Goal: Task Accomplishment & Management: Use online tool/utility

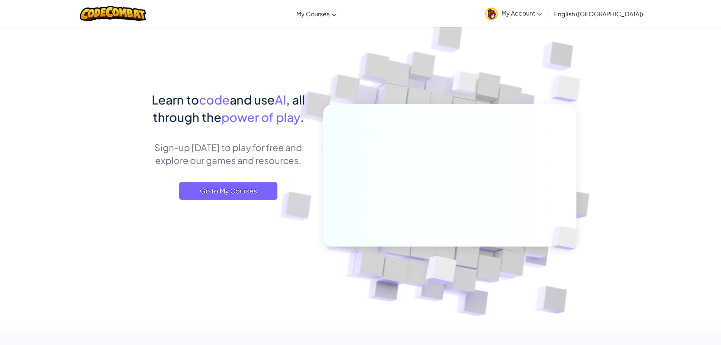
drag, startPoint x: 250, startPoint y: 193, endPoint x: 221, endPoint y: 202, distance: 30.2
click at [250, 193] on span "Go to My Courses" at bounding box center [228, 191] width 98 height 18
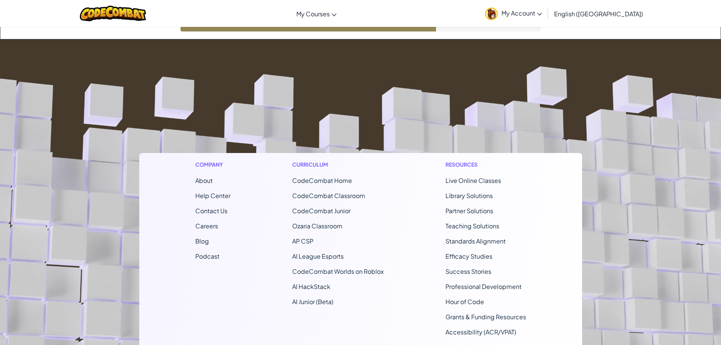
scroll to position [142, 0]
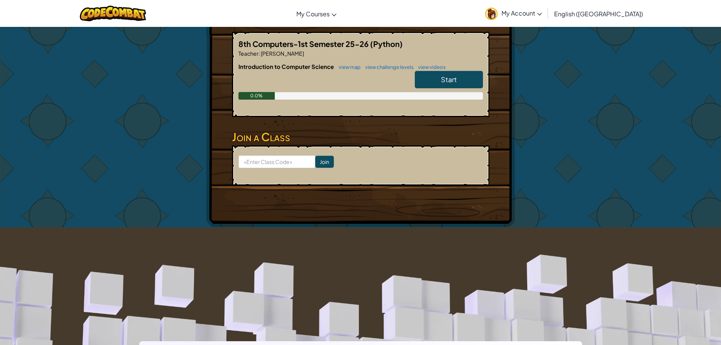
click at [477, 83] on link "Start" at bounding box center [449, 79] width 68 height 17
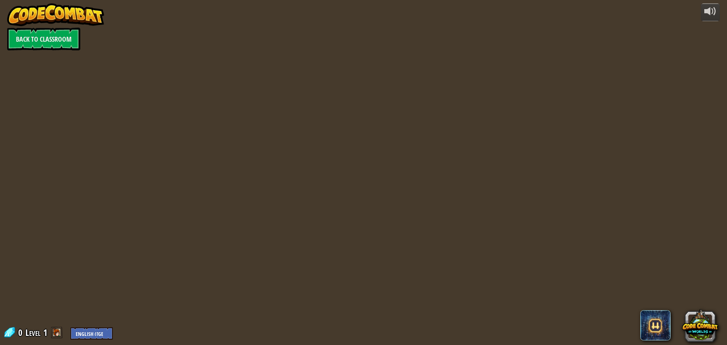
click at [472, 148] on div at bounding box center [364, 172] width 528 height 345
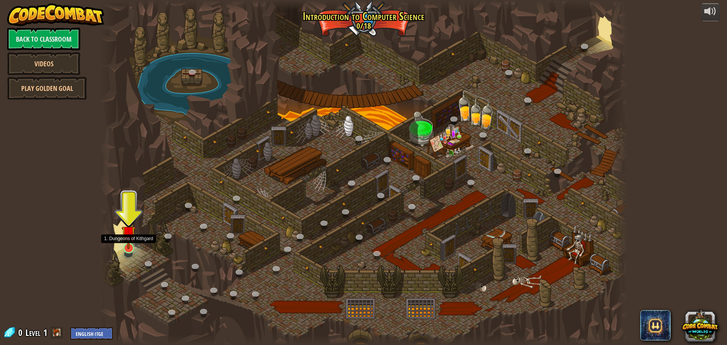
click at [129, 247] on img at bounding box center [129, 233] width 14 height 32
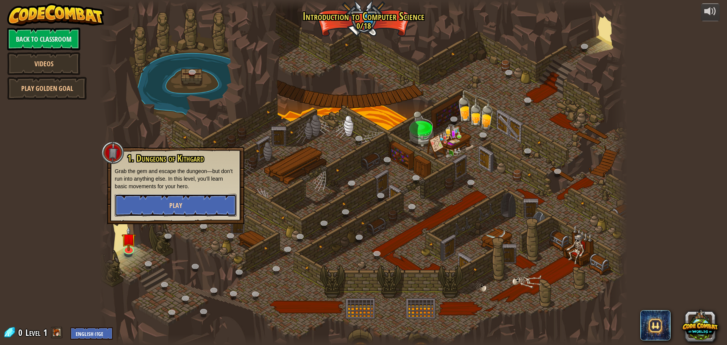
click at [165, 207] on button "Play" at bounding box center [176, 205] width 122 height 23
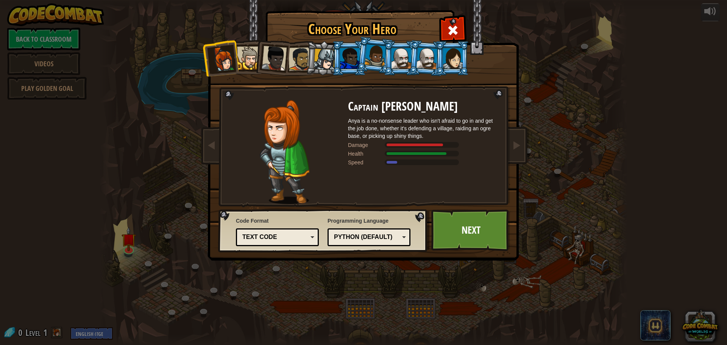
click at [343, 238] on div "Python (Default)" at bounding box center [367, 237] width 66 height 9
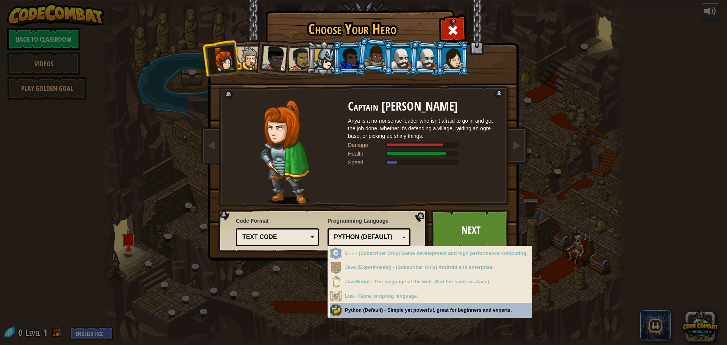
click at [415, 310] on div "Choose Your Hero 0 Captain [PERSON_NAME] is a no-nonsense leader who isn't afra…" at bounding box center [363, 172] width 727 height 345
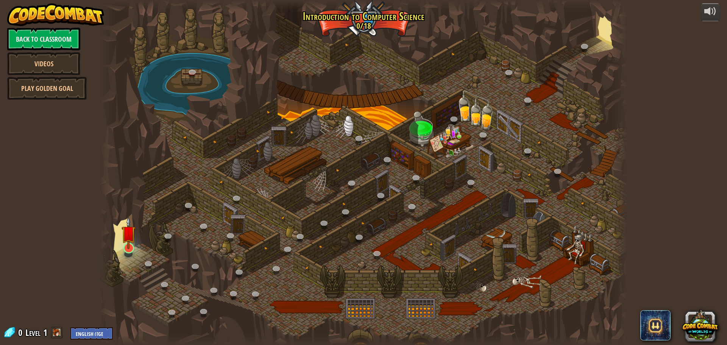
click at [130, 247] on img at bounding box center [129, 233] width 14 height 32
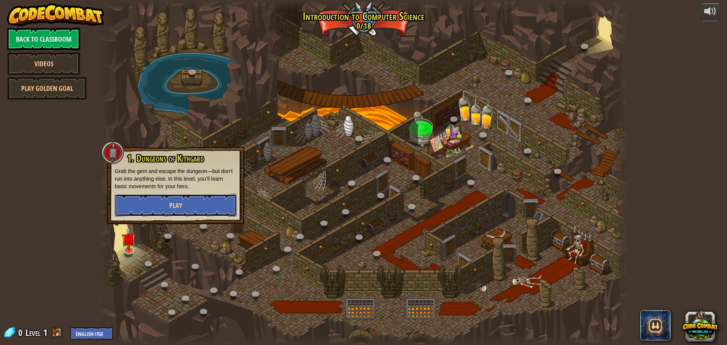
click at [169, 201] on button "Play" at bounding box center [176, 205] width 122 height 23
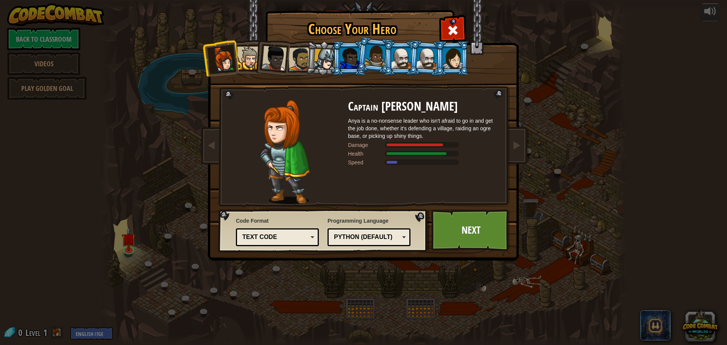
click at [281, 244] on div "Text code Blocks and code Blocks Blocks (Icons) Text code" at bounding box center [277, 237] width 83 height 18
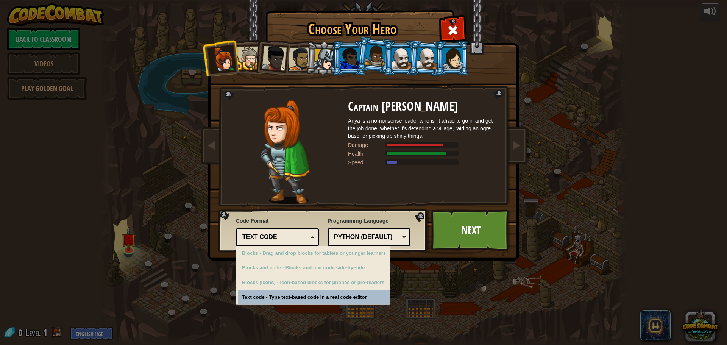
click at [283, 242] on div "Text code" at bounding box center [277, 237] width 73 height 12
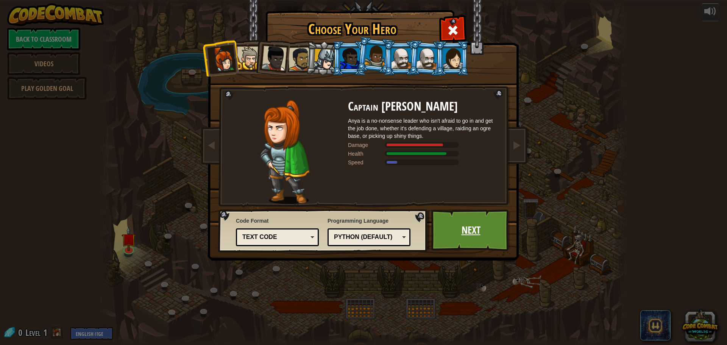
click at [472, 222] on link "Next" at bounding box center [470, 230] width 79 height 42
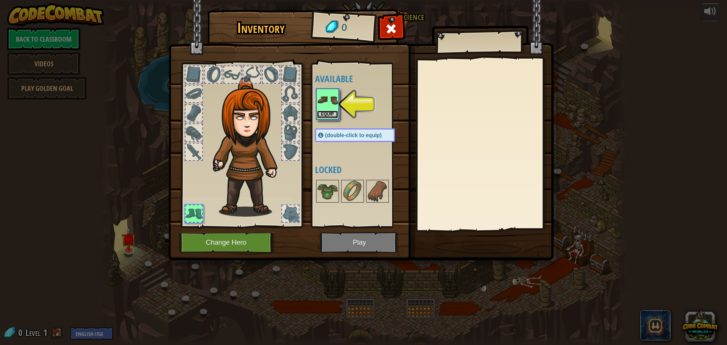
click at [323, 115] on button "Equip" at bounding box center [327, 115] width 21 height 8
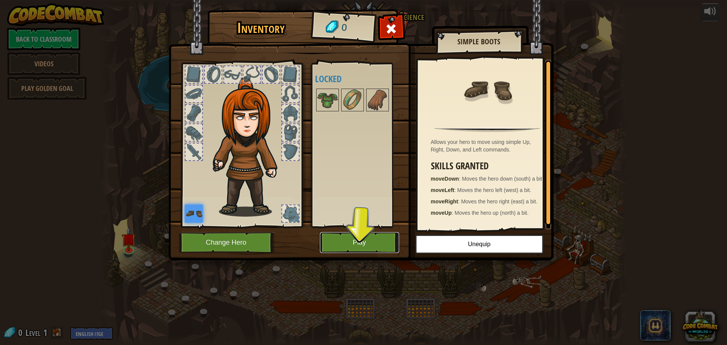
click at [363, 241] on button "Play" at bounding box center [359, 242] width 79 height 21
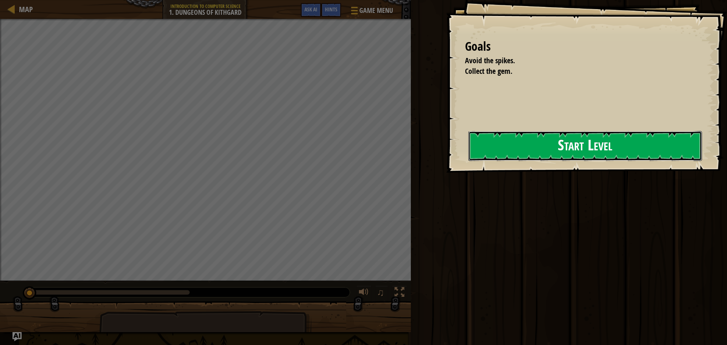
click at [469, 151] on button "Start Level" at bounding box center [585, 146] width 234 height 30
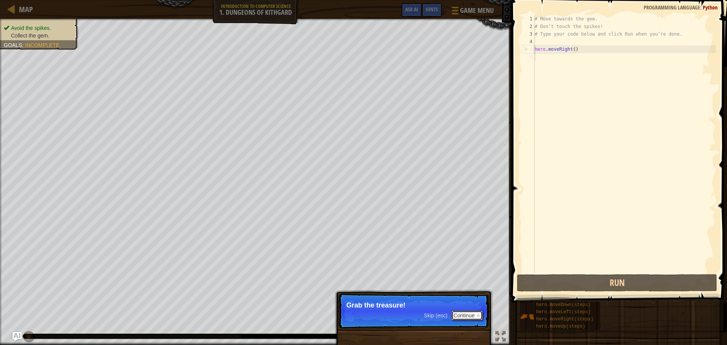
click at [466, 315] on button "Continue" at bounding box center [466, 316] width 31 height 10
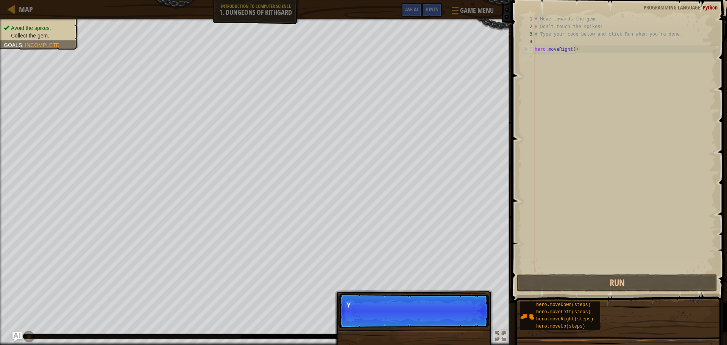
scroll to position [3, 0]
click at [467, 315] on p "Skip (esc) Continue You can use these meth" at bounding box center [414, 311] width 150 height 35
click at [467, 315] on button "Continue" at bounding box center [466, 316] width 31 height 10
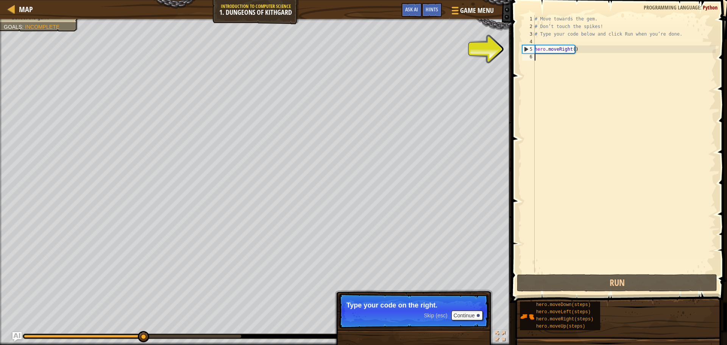
click at [561, 52] on div "# Move towards the gem. # Don’t touch the spikes! # Type your code below and cl…" at bounding box center [624, 151] width 183 height 273
type textarea "hero.moveRight()"
click at [475, 313] on button "Continue" at bounding box center [466, 316] width 31 height 10
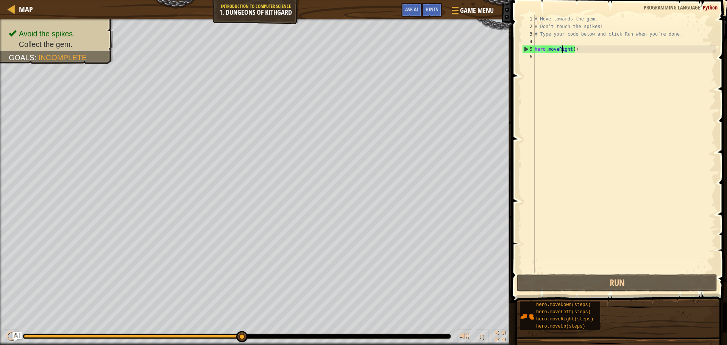
click at [594, 51] on div "# Move towards the gem. # Don’t touch the spikes! # Type your code below and cl…" at bounding box center [624, 151] width 183 height 273
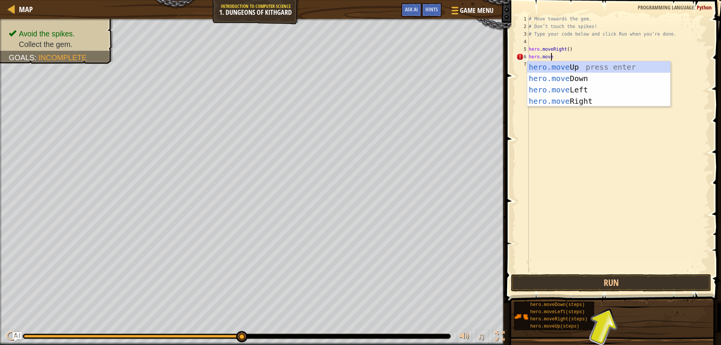
scroll to position [3, 1]
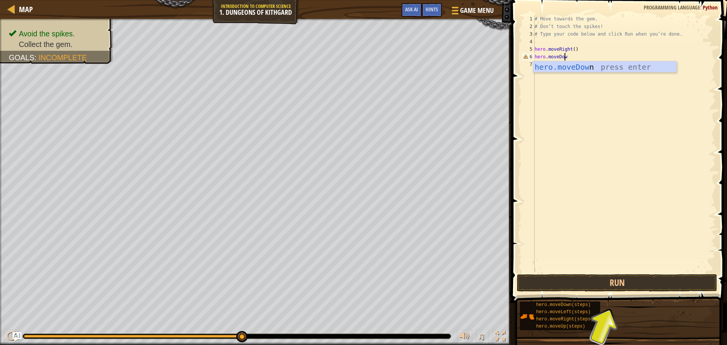
type textarea "hero.moveDown"
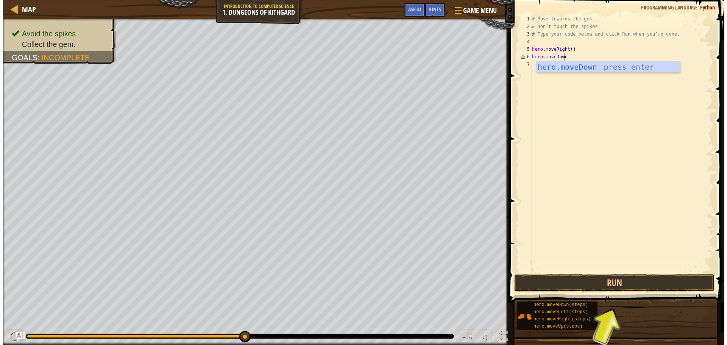
scroll to position [3, 0]
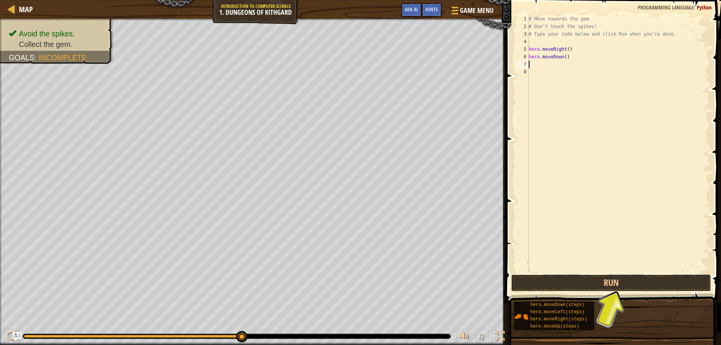
click at [634, 289] on button "Run" at bounding box center [611, 282] width 200 height 17
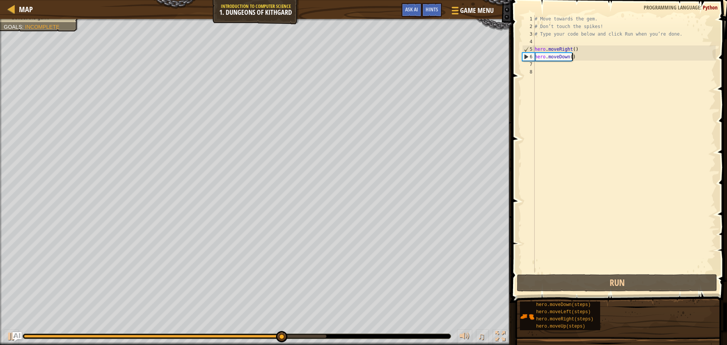
click at [589, 59] on div "# Move towards the gem. # Don’t touch the spikes! # Type your code below and cl…" at bounding box center [624, 151] width 183 height 273
type textarea "hero.moveDown()"
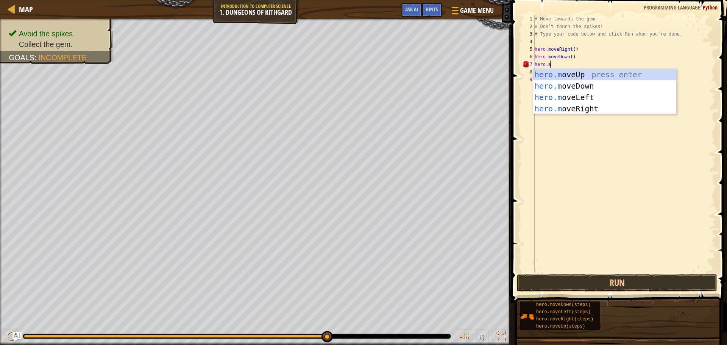
scroll to position [3, 1]
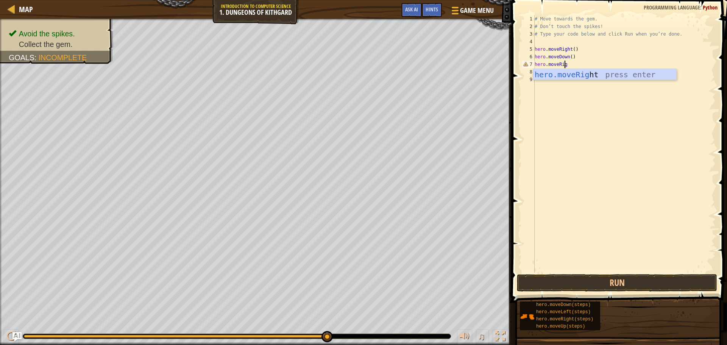
type textarea "hero.moveRight"
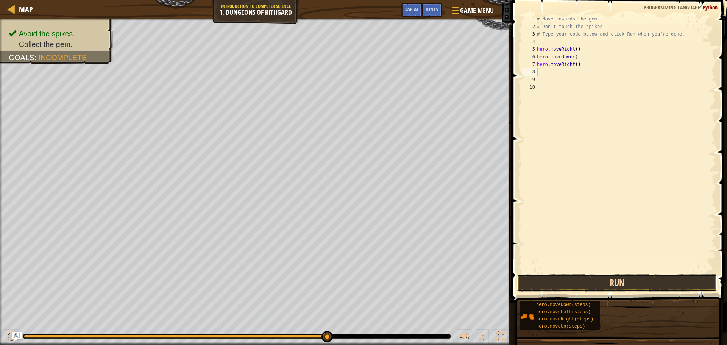
click at [612, 279] on button "Run" at bounding box center [617, 282] width 200 height 17
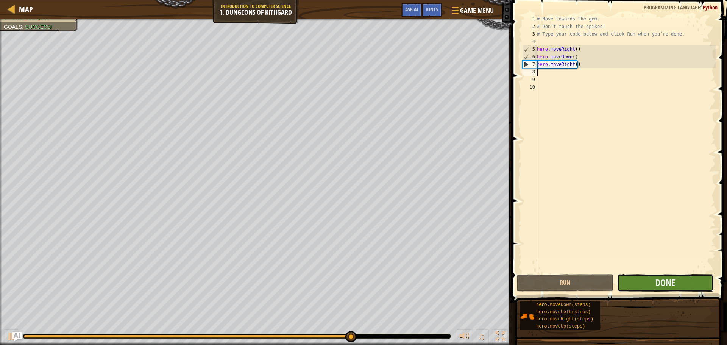
click at [644, 284] on button "Done" at bounding box center [665, 282] width 96 height 17
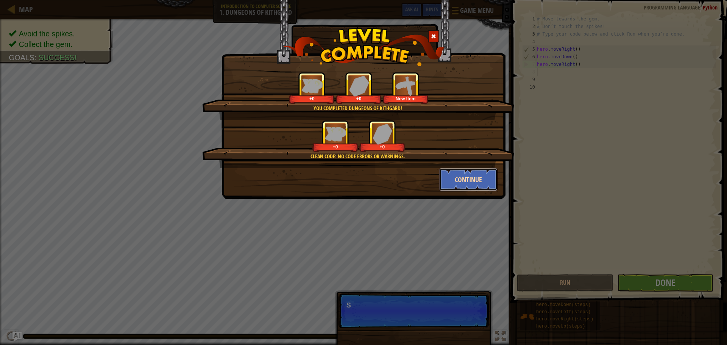
click at [460, 183] on button "Continue" at bounding box center [468, 179] width 59 height 23
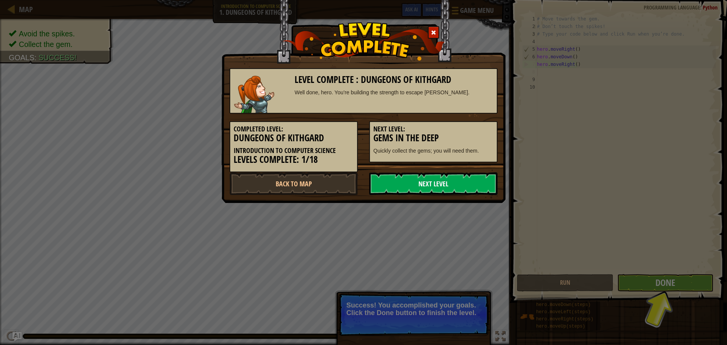
click at [476, 189] on link "Next Level" at bounding box center [433, 183] width 128 height 23
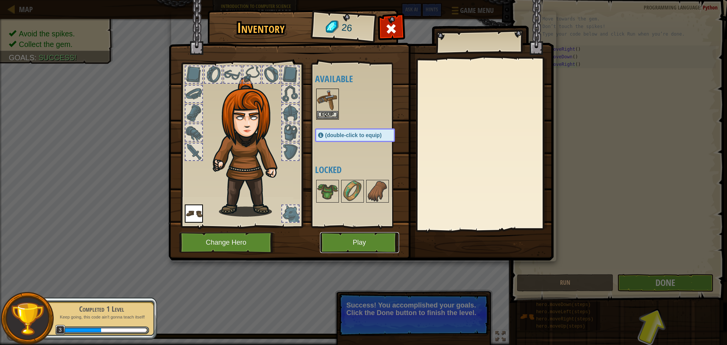
click at [347, 244] on button "Play" at bounding box center [359, 242] width 79 height 21
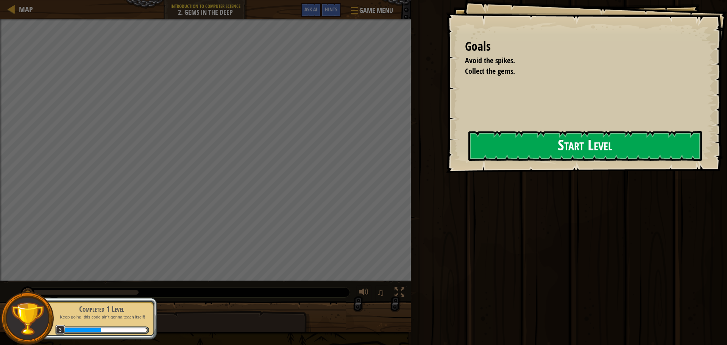
click at [601, 145] on button "Start Level" at bounding box center [585, 146] width 234 height 30
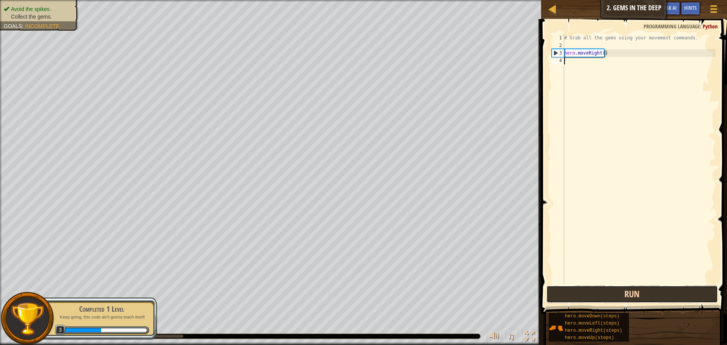
click at [598, 296] on button "Run" at bounding box center [632, 294] width 172 height 17
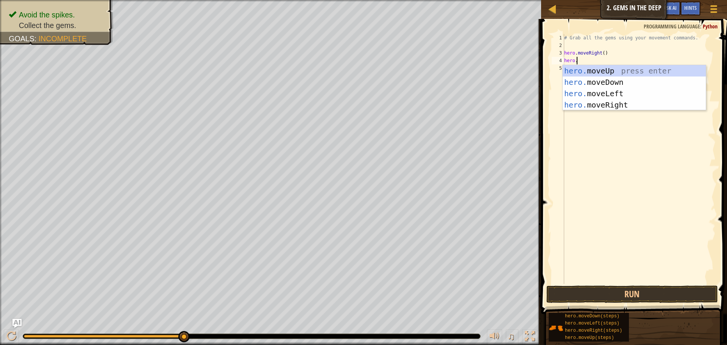
scroll to position [3, 1]
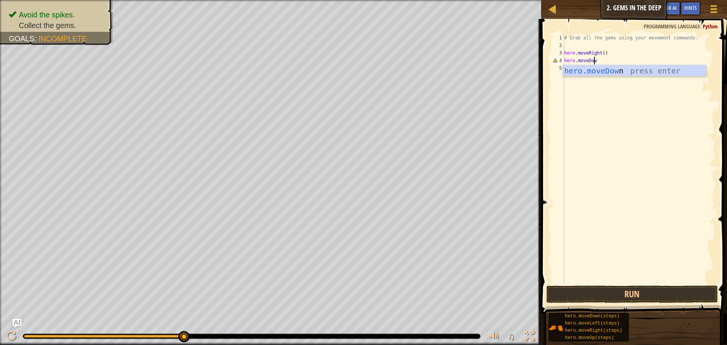
type textarea "hero.moveDown"
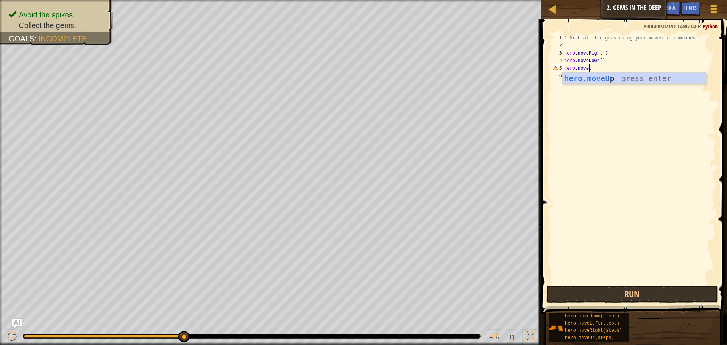
scroll to position [3, 2]
type textarea "hero.moveUP"
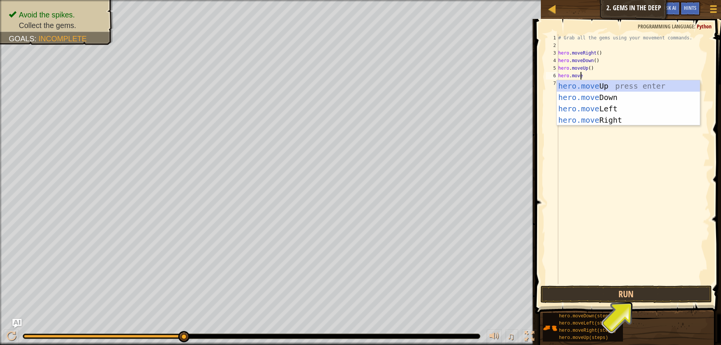
type textarea "hero.moveUP"
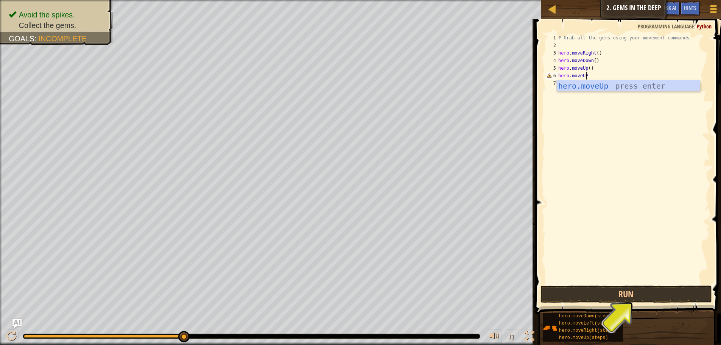
scroll to position [3, 0]
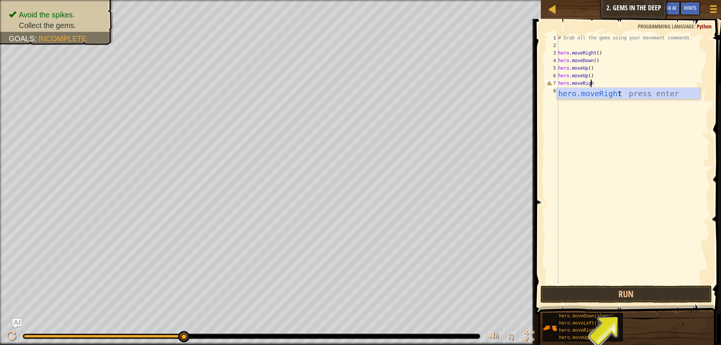
type textarea "hero.moveRight"
click at [640, 288] on button "Run" at bounding box center [627, 294] width 172 height 17
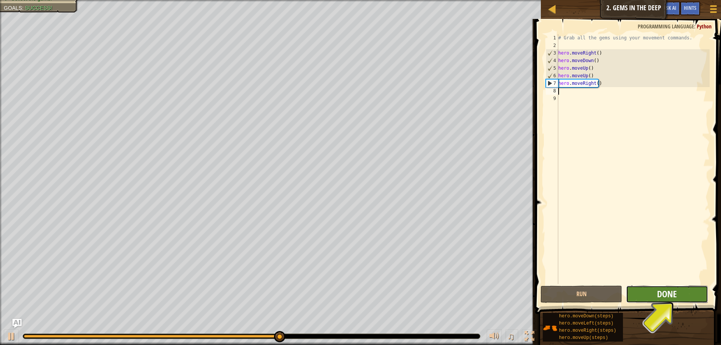
click at [674, 295] on span "Done" at bounding box center [667, 294] width 20 height 12
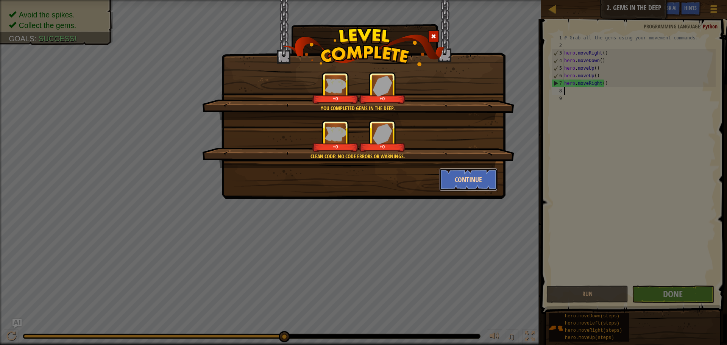
click at [456, 176] on button "Continue" at bounding box center [468, 179] width 59 height 23
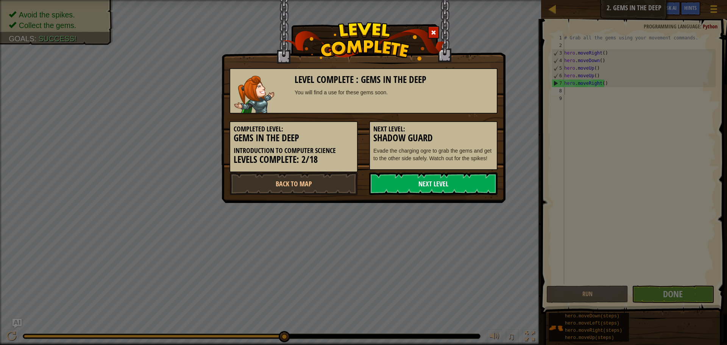
click at [450, 183] on link "Next Level" at bounding box center [433, 183] width 128 height 23
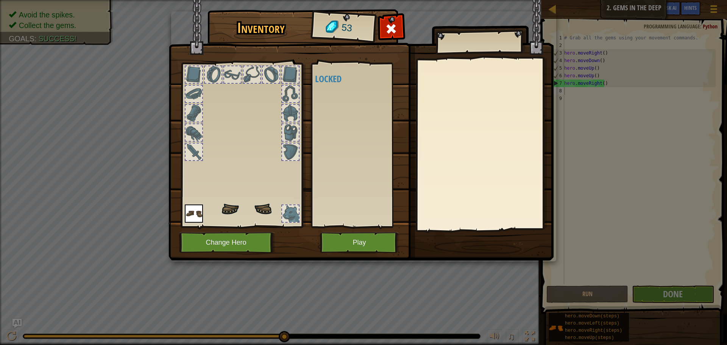
click at [449, 1] on body "Map Introduction to Computer Science 2. Gems in the Deep Game Menu Done Hints A…" at bounding box center [363, 0] width 727 height 1
click at [347, 244] on button "Play" at bounding box center [359, 242] width 79 height 21
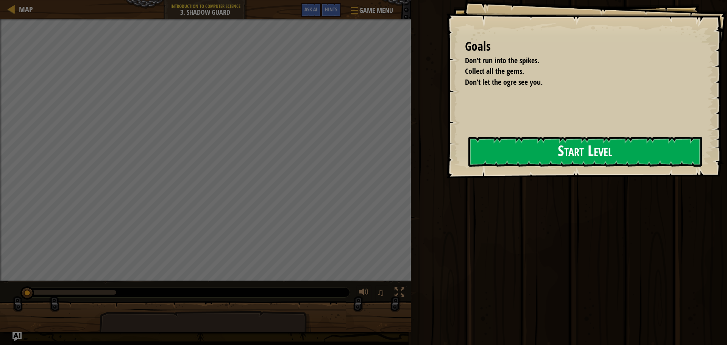
click at [537, 139] on button "Start Level" at bounding box center [585, 152] width 234 height 30
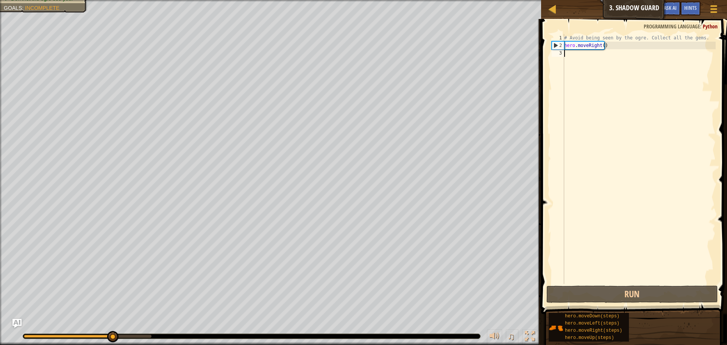
click at [625, 47] on div "# Avoid being seen by the ogre. Collect all the gems. hero . moveRight ( )" at bounding box center [639, 166] width 153 height 265
type textarea "hero.moveRight()"
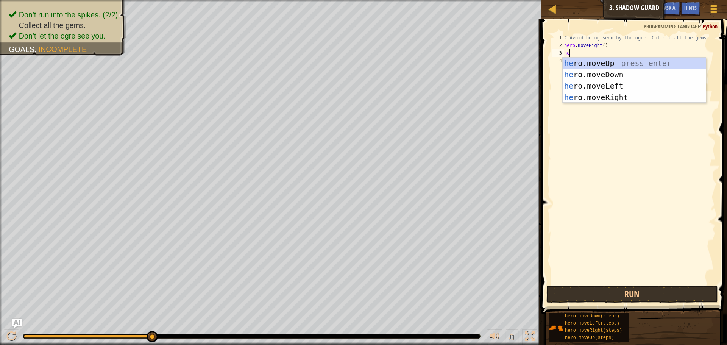
scroll to position [3, 0]
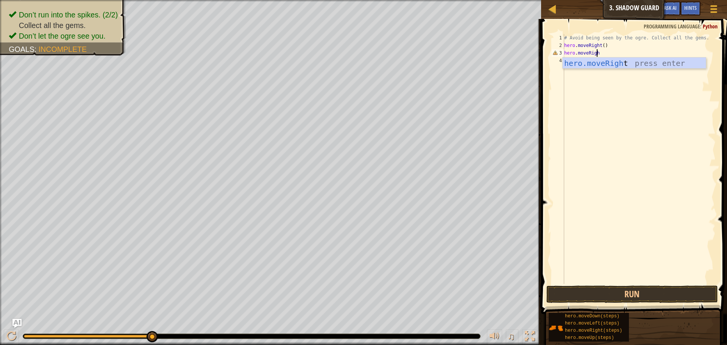
type textarea "hero.moveRight"
click at [692, 294] on button "Run" at bounding box center [632, 294] width 172 height 17
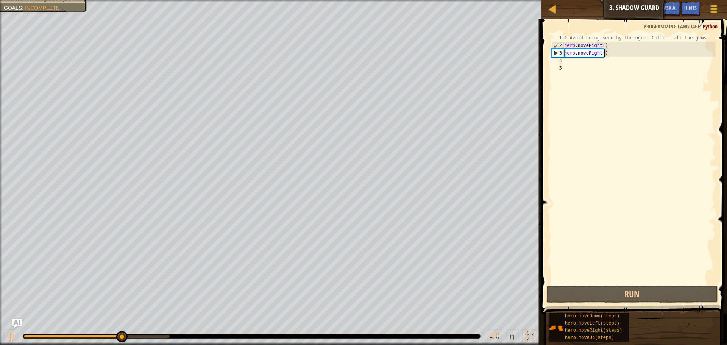
click at [615, 51] on div "# Avoid being seen by the ogre. Collect all the gems. hero . moveRight ( ) hero…" at bounding box center [639, 166] width 153 height 265
type textarea "hero.moveRight()"
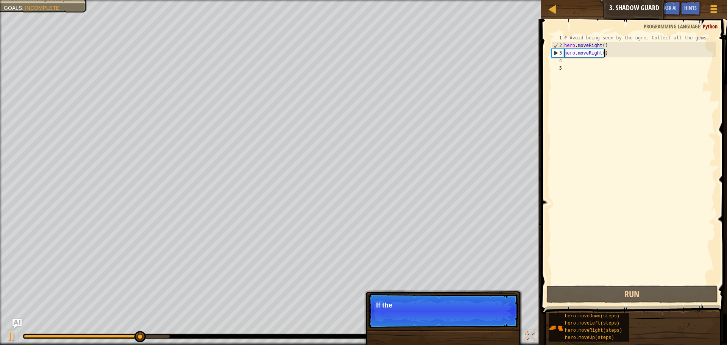
click at [615, 51] on div "# Avoid being seen by the ogre. Collect all the gems. hero . moveRight ( ) hero…" at bounding box center [639, 166] width 153 height 265
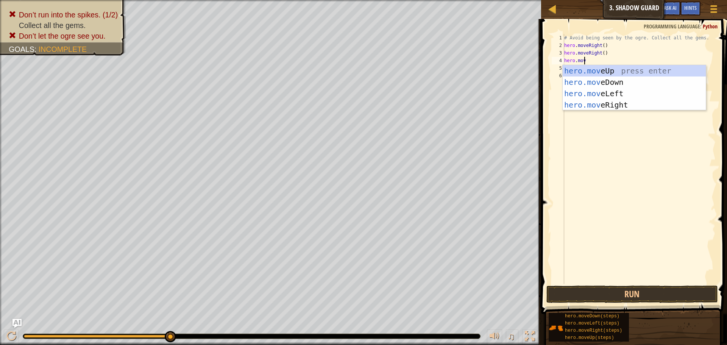
scroll to position [3, 2]
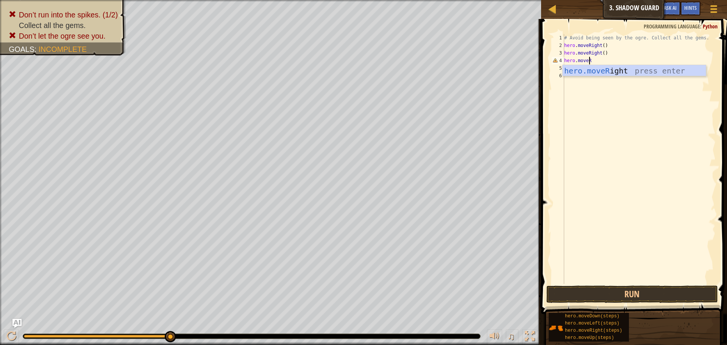
type textarea "hero.moveRight"
click at [629, 283] on div "# Avoid being seen by the ogre. Collect all the gems. hero . moveRight ( ) hero…" at bounding box center [639, 166] width 153 height 265
click at [634, 292] on button "Run" at bounding box center [632, 294] width 172 height 17
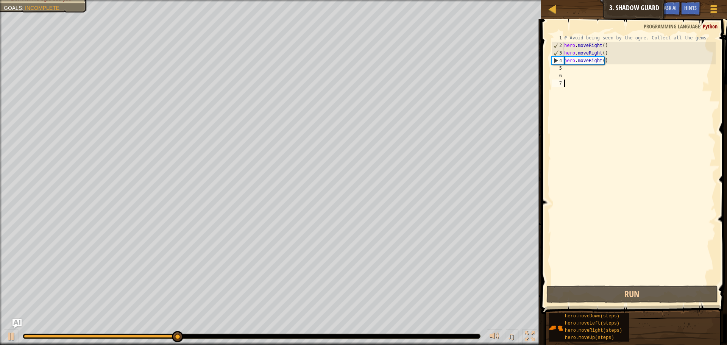
click at [597, 61] on div "# Avoid being seen by the ogre. Collect all the gems. hero . moveRight ( ) hero…" at bounding box center [639, 166] width 153 height 265
type textarea "hero.moveRight()"
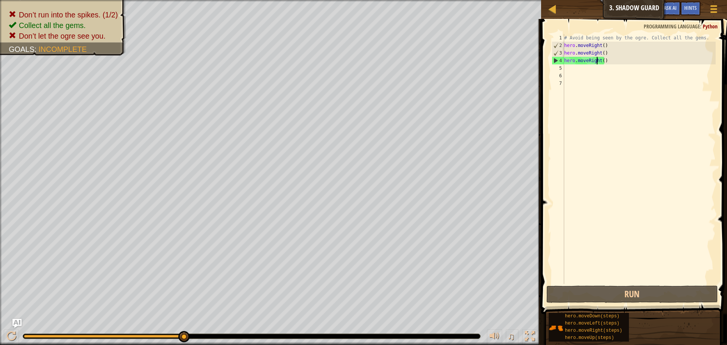
click at [610, 65] on div "# Avoid being seen by the ogre. Collect all the gems. hero . moveRight ( ) hero…" at bounding box center [639, 166] width 153 height 265
click at [609, 63] on div "# Avoid being seen by the ogre. Collect all the gems. hero . moveRight ( ) hero…" at bounding box center [639, 166] width 153 height 265
type textarea "hero.moveRight()"
click at [615, 62] on div "# Avoid being seen by the ogre. Collect all the gems. hero . moveRight ( ) hero…" at bounding box center [639, 166] width 153 height 265
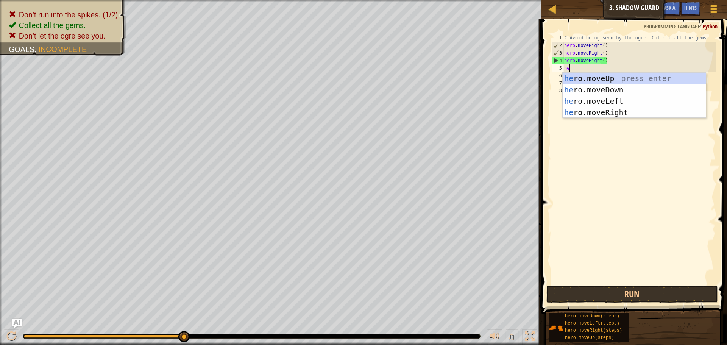
scroll to position [3, 0]
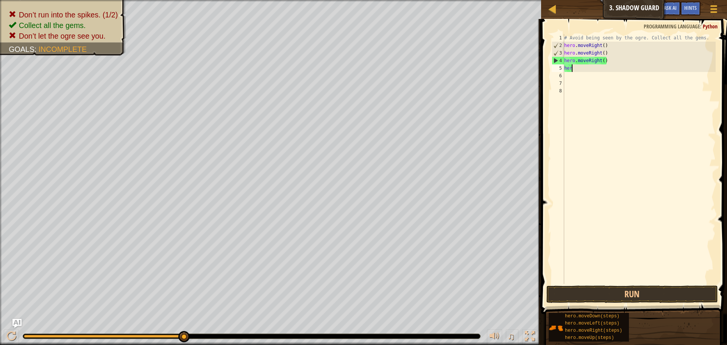
type textarea "hero"
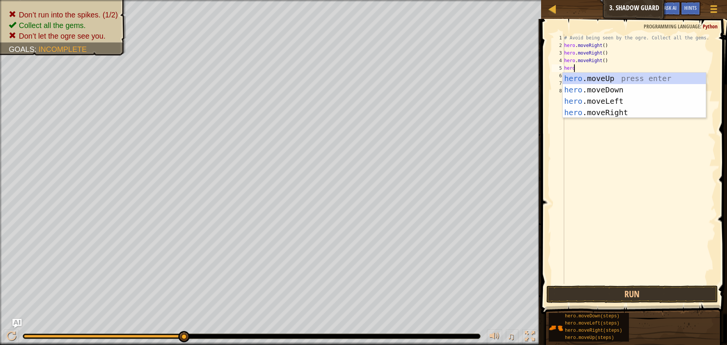
click at [670, 140] on div "# Avoid being seen by the ogre. Collect all the gems. hero . moveRight ( ) hero…" at bounding box center [639, 166] width 153 height 265
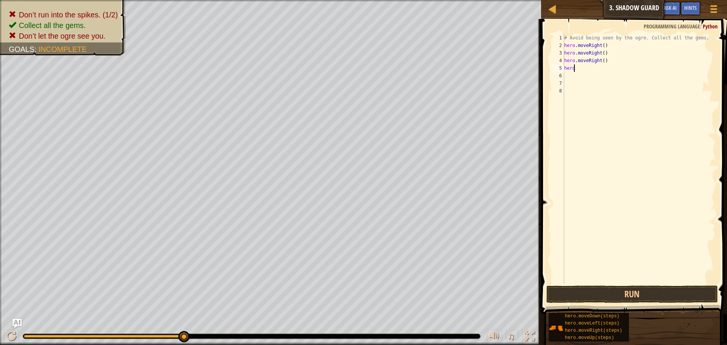
click at [591, 67] on div "# Avoid being seen by the ogre. Collect all the gems. hero . moveRight ( ) hero…" at bounding box center [639, 166] width 153 height 265
type textarea "h"
type textarea "hero.moveright"
click at [594, 291] on button "Run" at bounding box center [632, 294] width 172 height 17
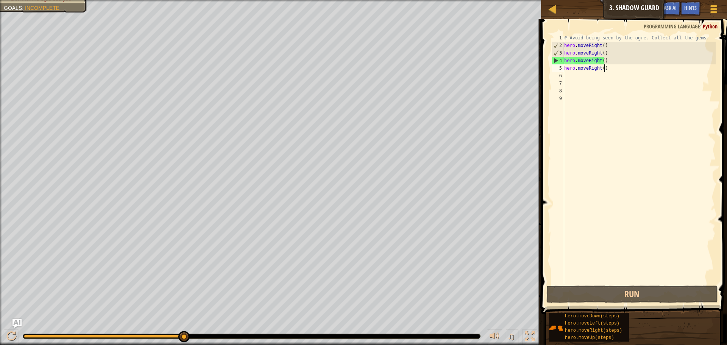
click at [671, 68] on div "# Avoid being seen by the ogre. Collect all the gems. hero . moveRight ( ) hero…" at bounding box center [639, 166] width 153 height 265
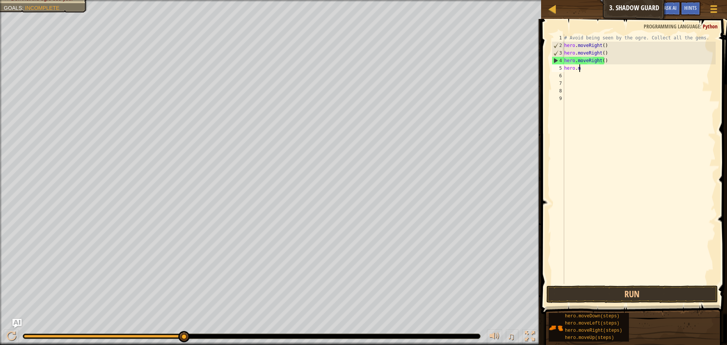
type textarea "h"
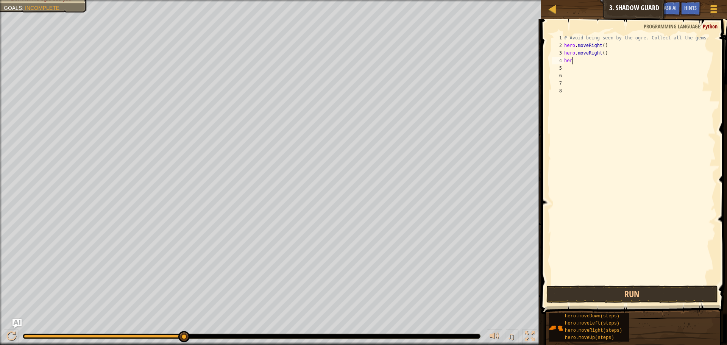
type textarea "h"
type textarea "hero.moveup"
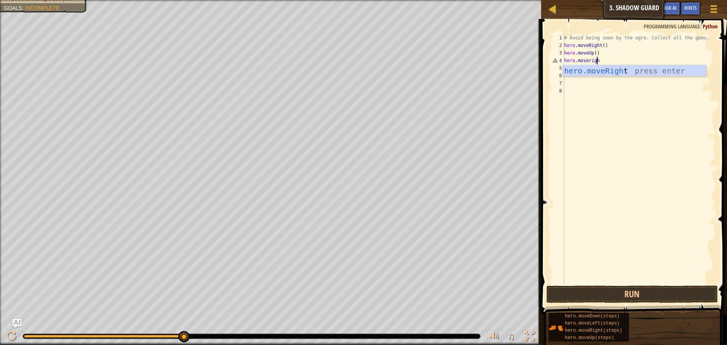
type textarea "hero.moveright"
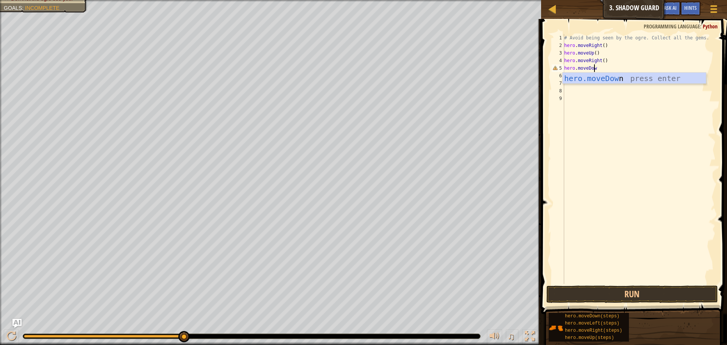
scroll to position [3, 2]
type textarea "hero.moveDown"
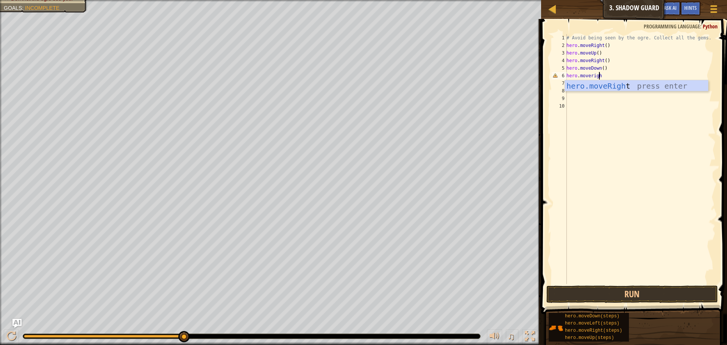
type textarea "hero.moveright"
click at [687, 290] on button "Run" at bounding box center [632, 294] width 172 height 17
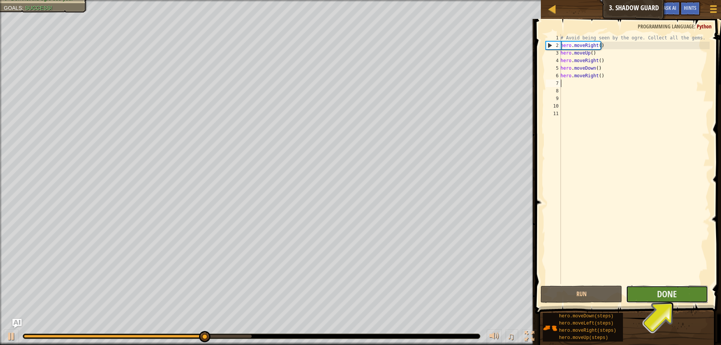
click at [685, 291] on button "Done" at bounding box center [667, 294] width 82 height 17
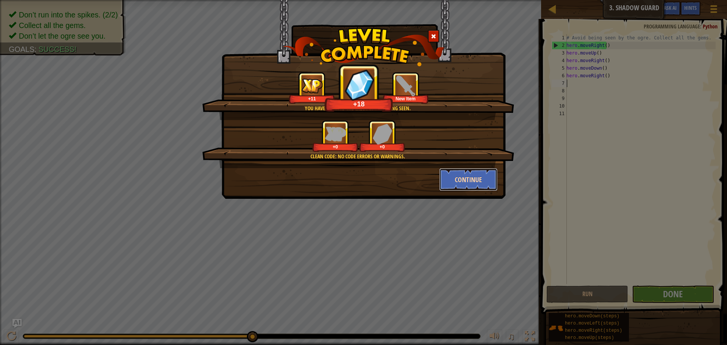
click at [479, 176] on button "Continue" at bounding box center [468, 179] width 59 height 23
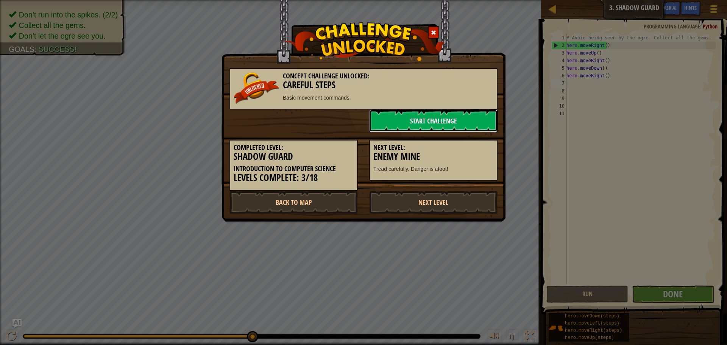
click at [457, 116] on link "Start Challenge" at bounding box center [433, 120] width 128 height 23
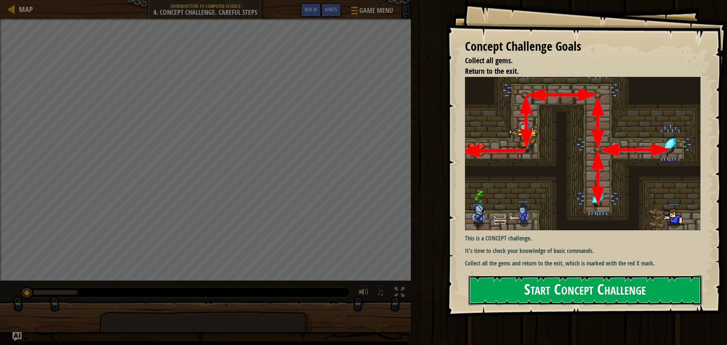
click at [628, 285] on button "Start Concept Challenge" at bounding box center [585, 290] width 234 height 30
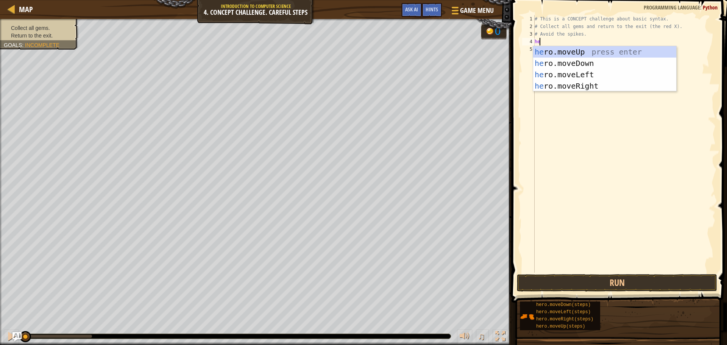
scroll to position [3, 0]
type textarea "hero.mvo"
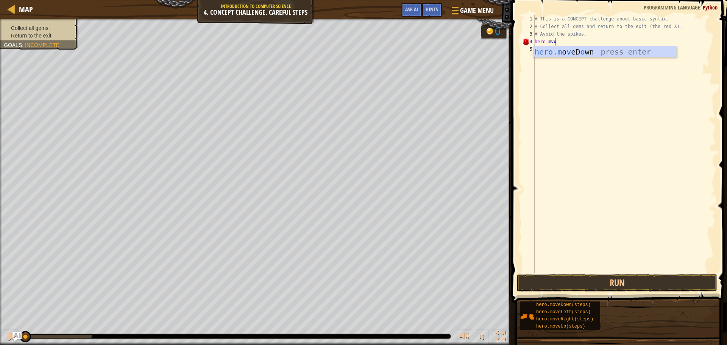
scroll to position [3, 1]
